Goal: Task Accomplishment & Management: Manage account settings

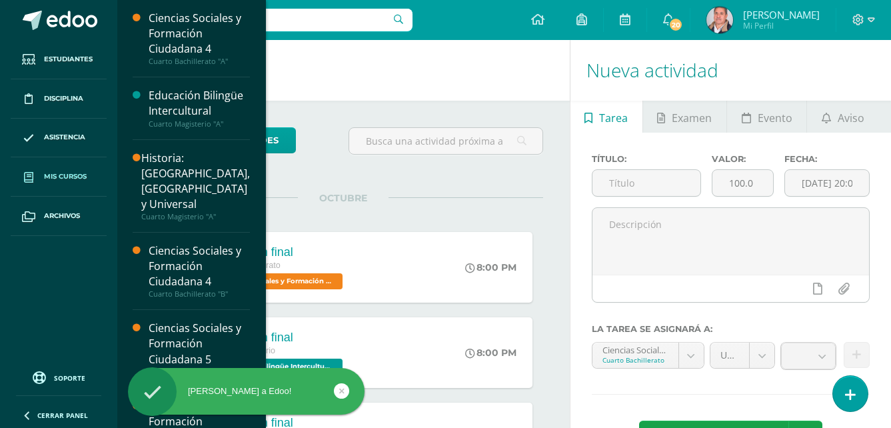
click at [67, 182] on span "Mis cursos" at bounding box center [65, 176] width 43 height 11
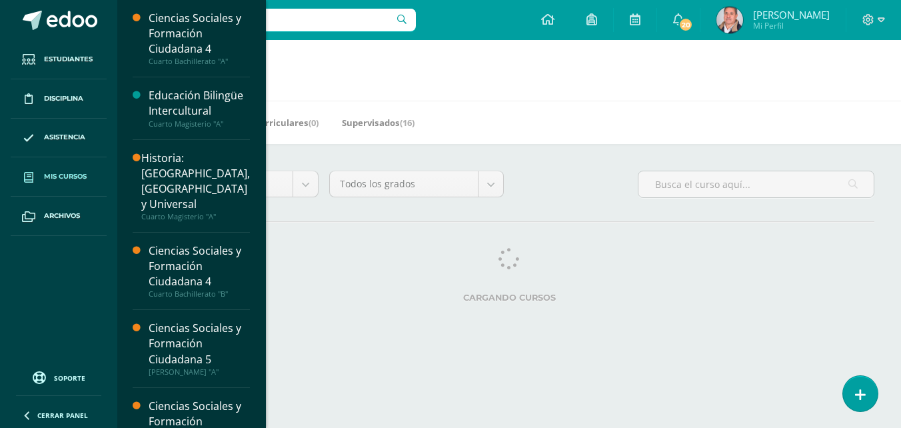
click at [85, 176] on span "Mis cursos" at bounding box center [65, 176] width 43 height 11
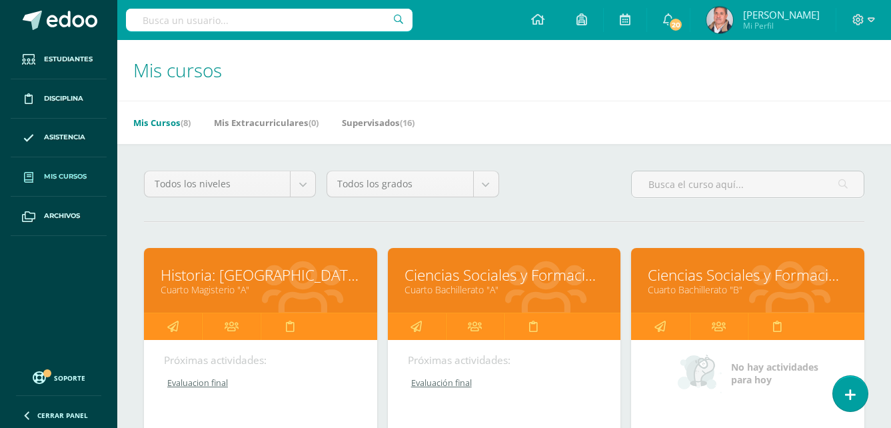
click at [700, 271] on link "Ciencias Sociales y Formación Ciudadana 4" at bounding box center [748, 275] width 200 height 21
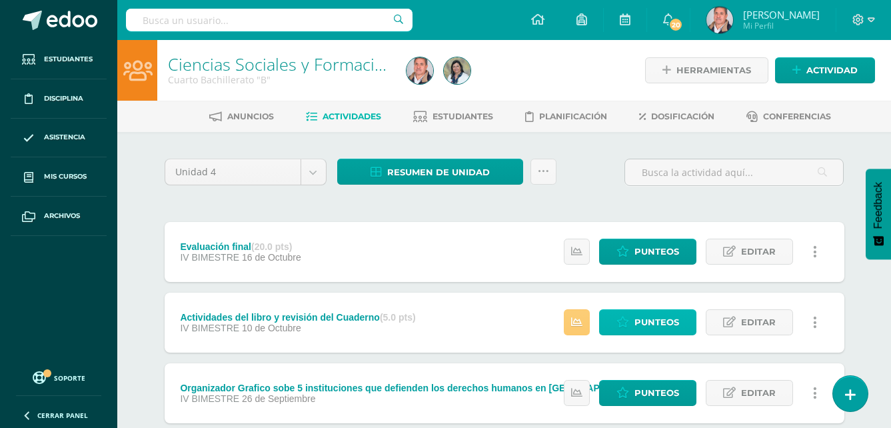
click at [652, 320] on span "Punteos" at bounding box center [656, 322] width 45 height 25
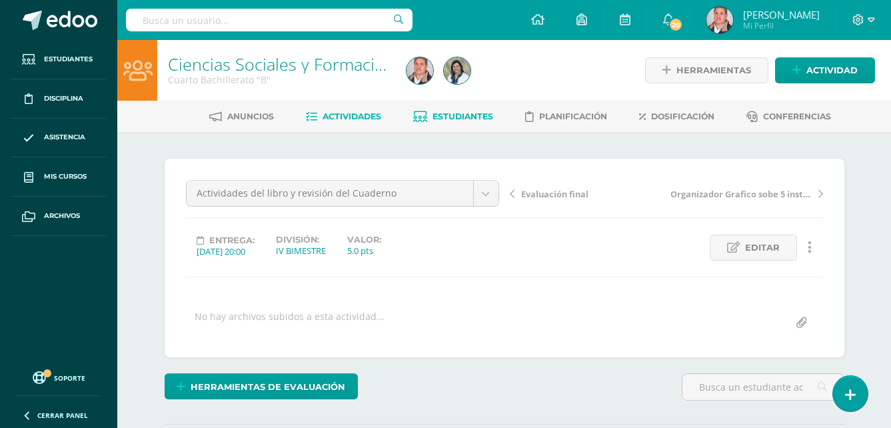
click at [433, 112] on span "Estudiantes" at bounding box center [463, 116] width 61 height 10
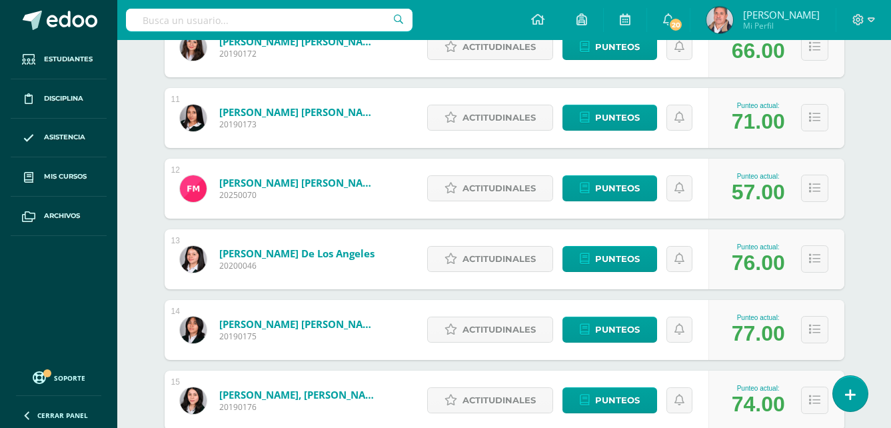
scroll to position [933, 0]
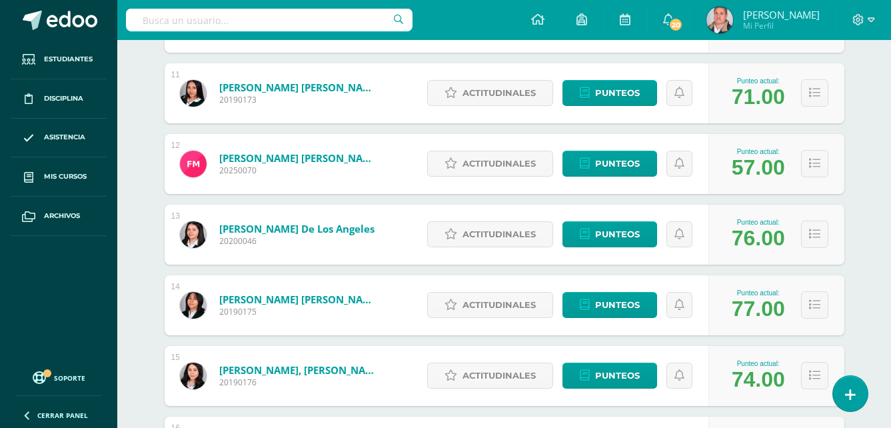
click at [331, 158] on link "Morales Donis, Fatima Raquel" at bounding box center [299, 157] width 160 height 13
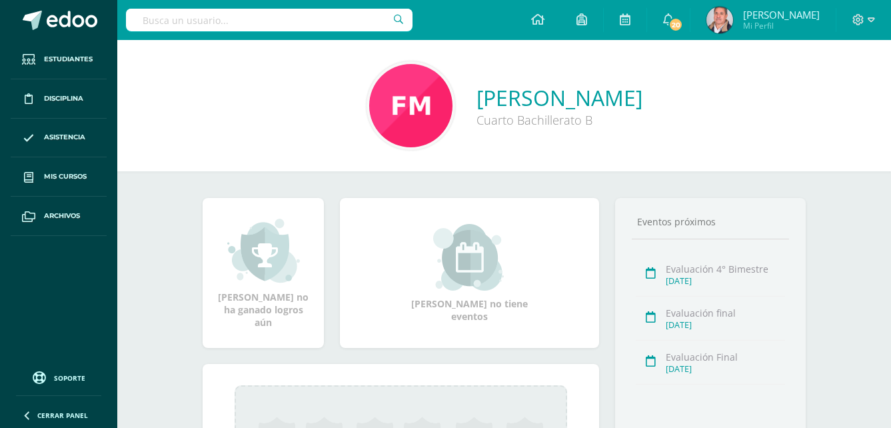
click at [818, 157] on div "[PERSON_NAME] Cuarto Bachillerato B" at bounding box center [504, 105] width 774 height 131
click at [602, 161] on div "[PERSON_NAME] Cuarto Bachillerato B" at bounding box center [504, 105] width 774 height 131
click at [815, 162] on div "Fatima Raquel Morales Donis Cuarto Bachillerato B" at bounding box center [504, 105] width 774 height 131
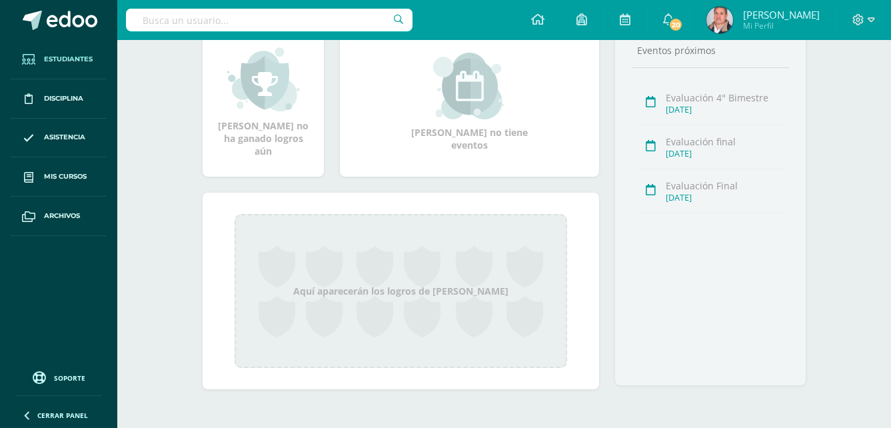
drag, startPoint x: 77, startPoint y: 130, endPoint x: 29, endPoint y: 70, distance: 77.2
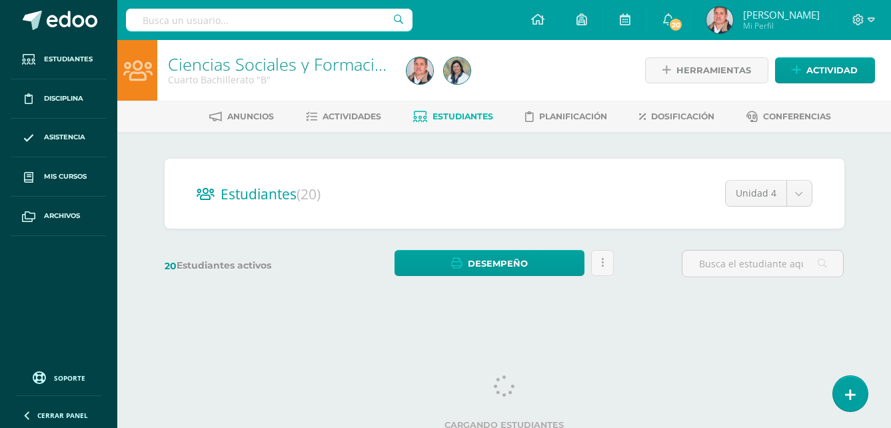
click at [470, 114] on span "Estudiantes" at bounding box center [463, 116] width 61 height 10
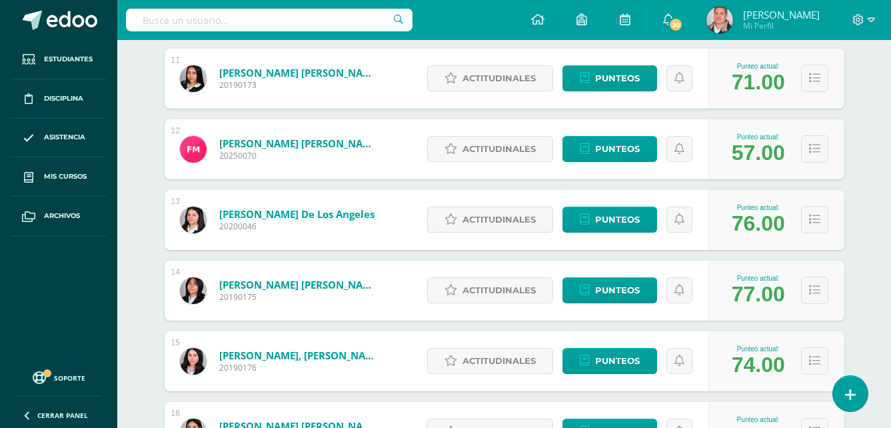
scroll to position [975, 0]
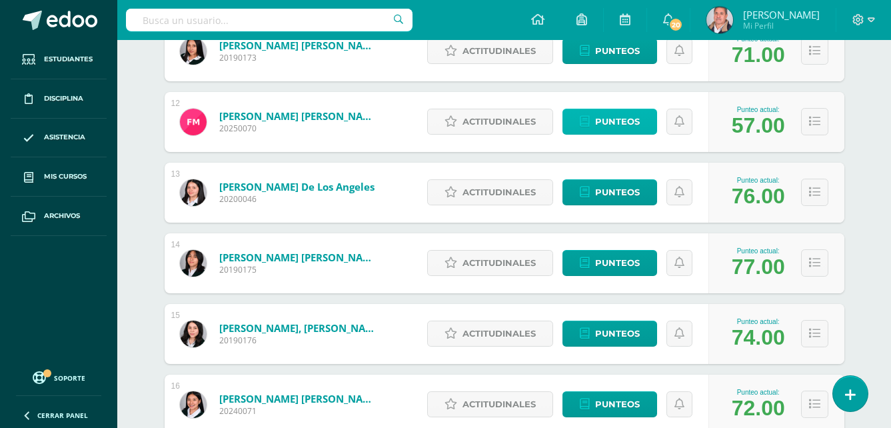
click at [600, 119] on span "Punteos" at bounding box center [617, 121] width 45 height 25
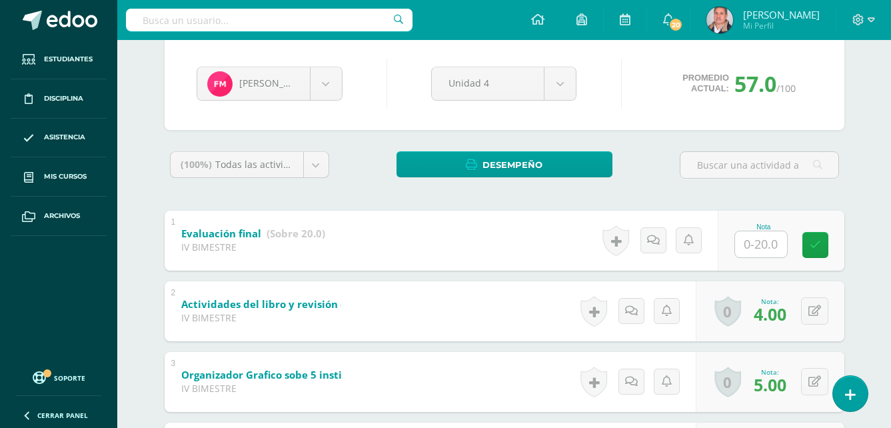
scroll to position [117, 0]
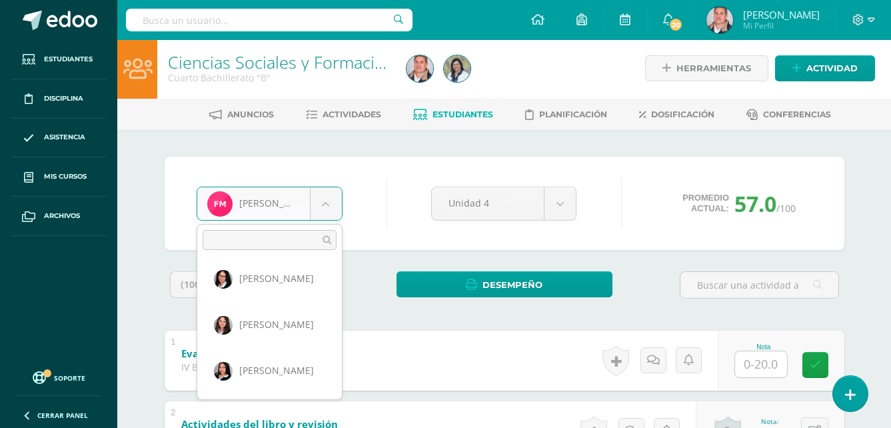
scroll to position [0, 0]
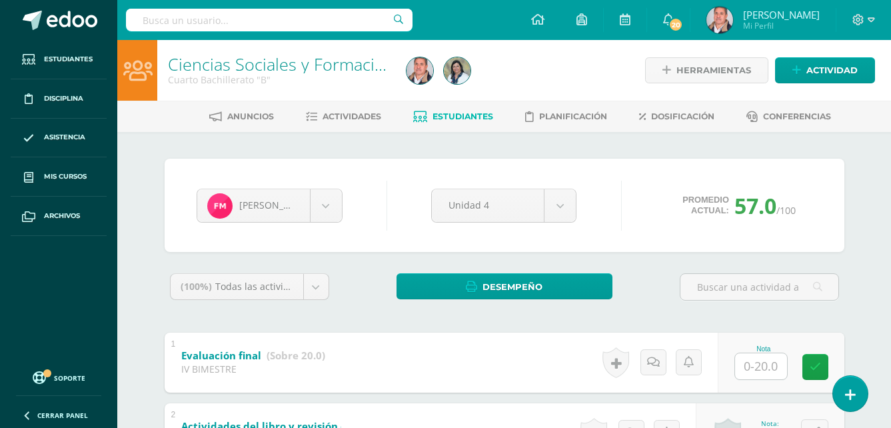
click at [444, 111] on link "Estudiantes" at bounding box center [453, 116] width 80 height 21
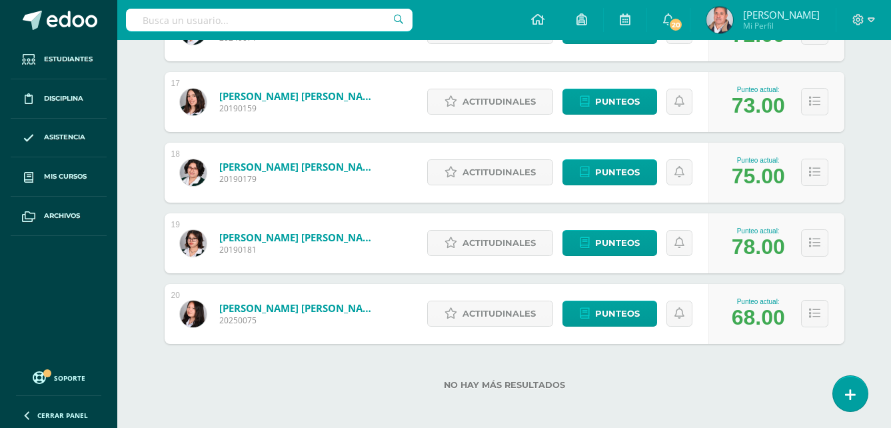
scroll to position [1353, 0]
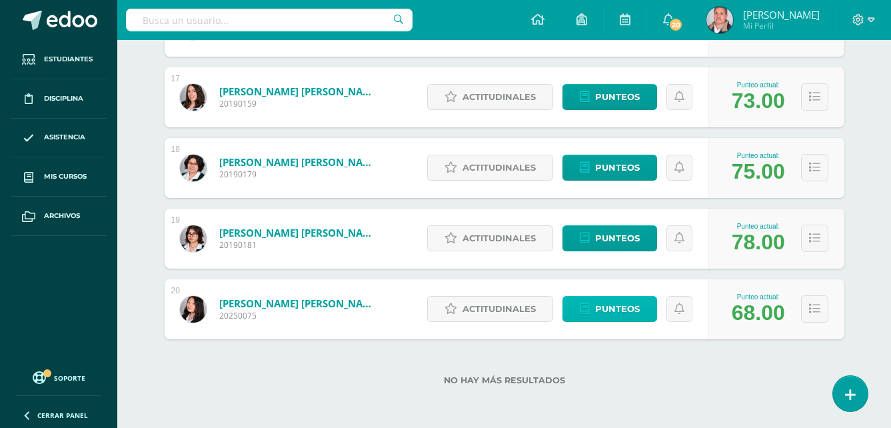
click at [610, 305] on span "Punteos" at bounding box center [617, 309] width 45 height 25
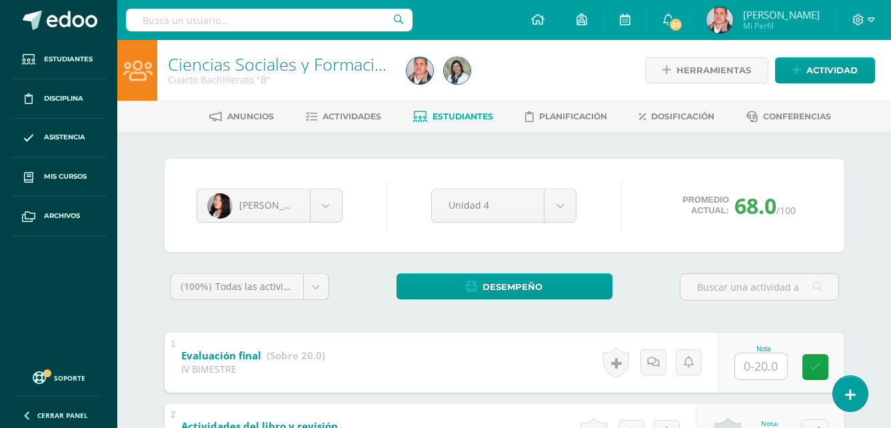
click at [452, 119] on span "Estudiantes" at bounding box center [463, 116] width 61 height 10
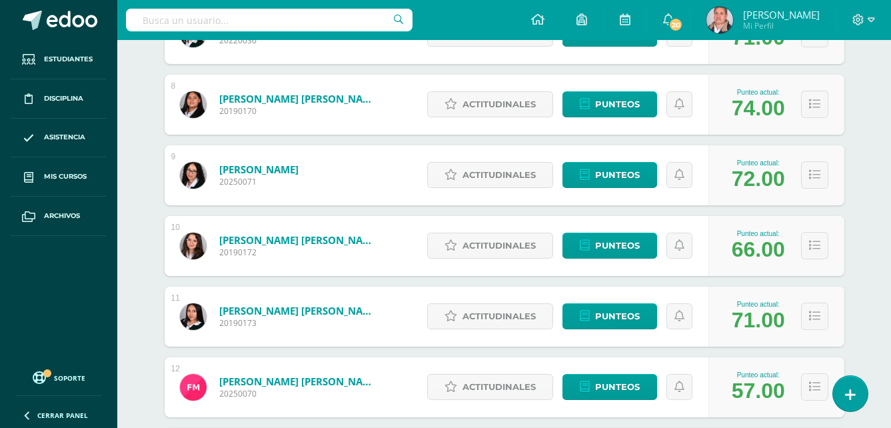
scroll to position [733, 0]
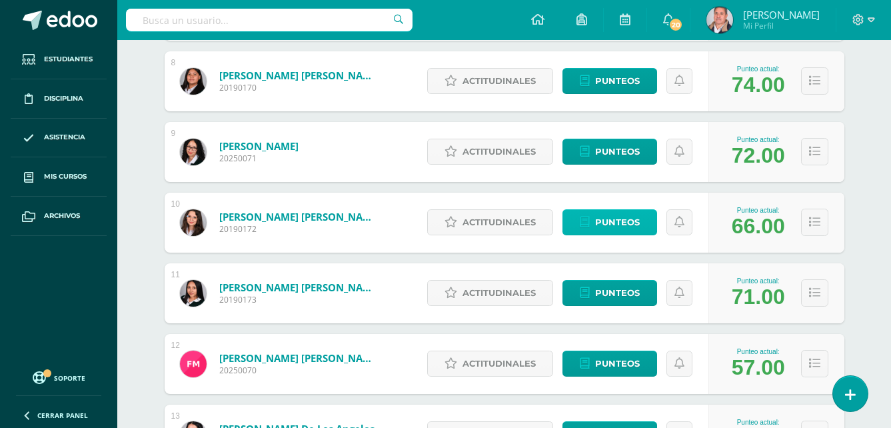
click at [619, 216] on span "Punteos" at bounding box center [617, 222] width 45 height 25
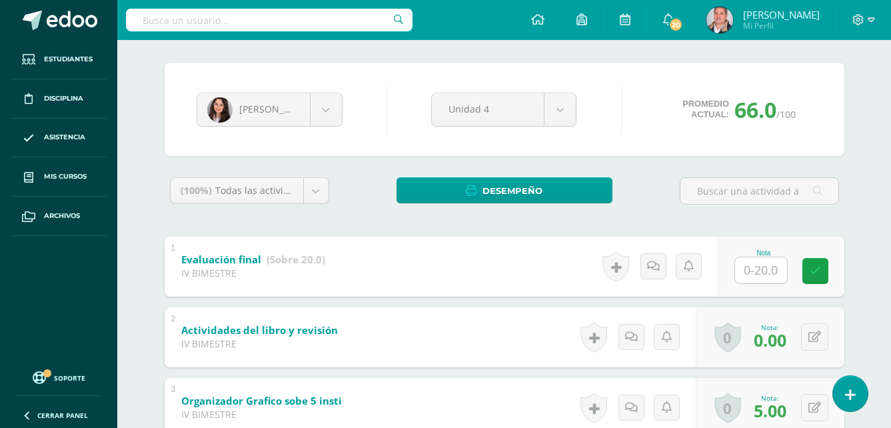
scroll to position [133, 0]
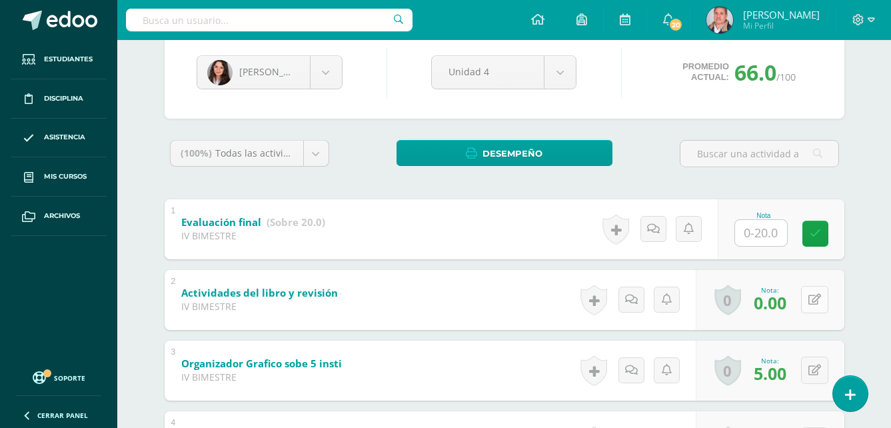
click at [811, 297] on button at bounding box center [814, 299] width 27 height 27
click at [826, 297] on icon at bounding box center [823, 299] width 7 height 11
click at [822, 299] on icon at bounding box center [823, 299] width 13 height 11
type input "3"
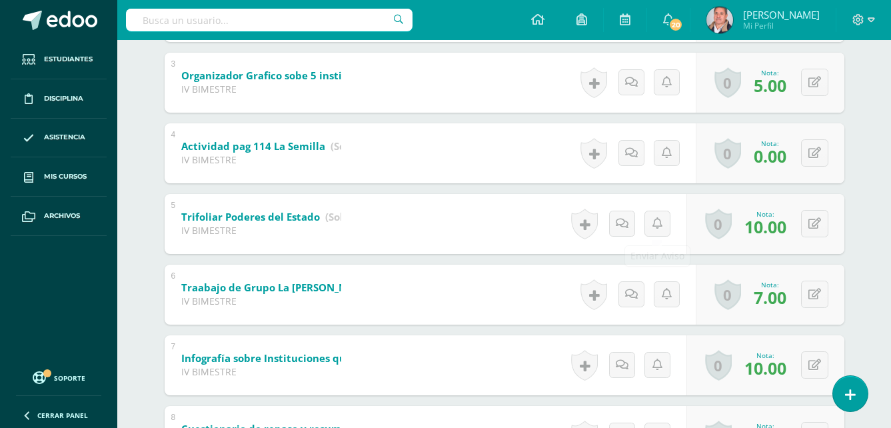
scroll to position [0, 0]
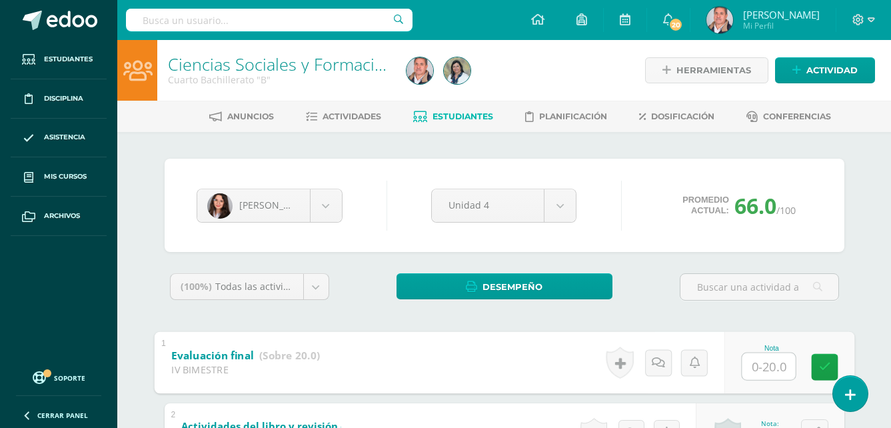
click at [448, 109] on link "Estudiantes" at bounding box center [453, 116] width 80 height 21
